Goal: Navigation & Orientation: Find specific page/section

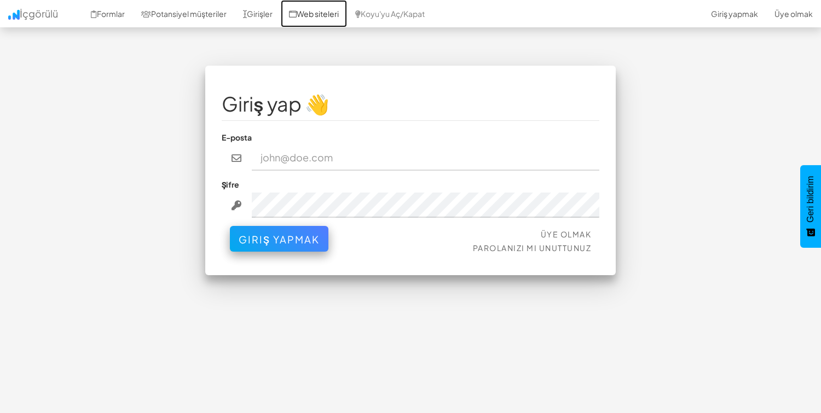
click at [309, 11] on font "Web siteleri" at bounding box center [317, 14] width 42 height 10
click at [178, 9] on font "Potansiyel müşteriler" at bounding box center [188, 14] width 75 height 10
click at [252, 19] on link "Girişler" at bounding box center [258, 13] width 46 height 27
